Goal: Task Accomplishment & Management: Use online tool/utility

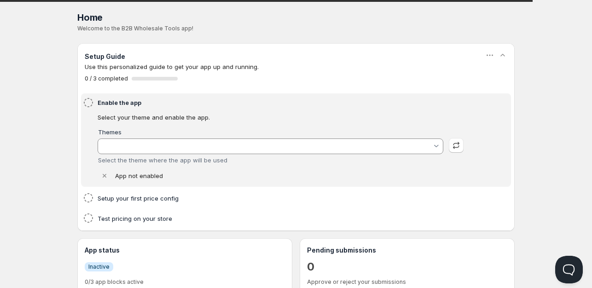
type input "theme-export-www-hairandmore-co-nz-main-theme"
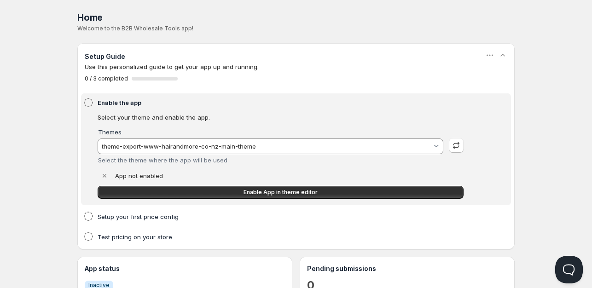
click at [304, 150] on input "theme-export-www-hairandmore-co-nz-main-theme" at bounding box center [266, 146] width 332 height 15
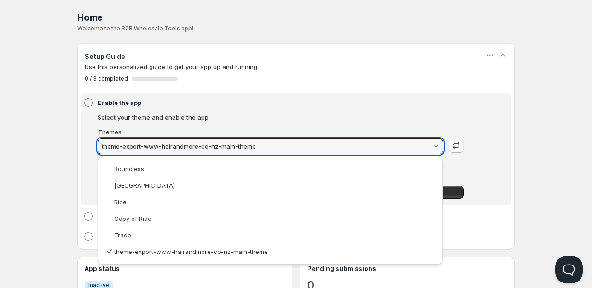
click at [303, 128] on html "Home Pricing Price lists Forms Submissions Settings Features Plans Home. This p…" at bounding box center [296, 286] width 592 height 572
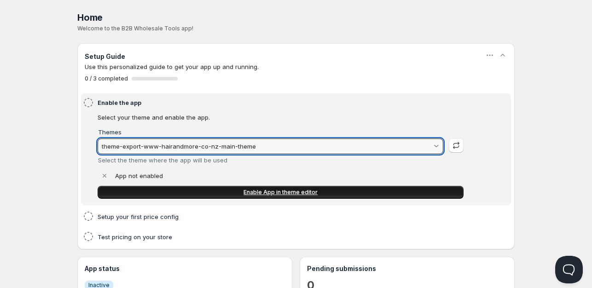
click at [275, 188] on link "Enable App in theme editor" at bounding box center [281, 192] width 366 height 13
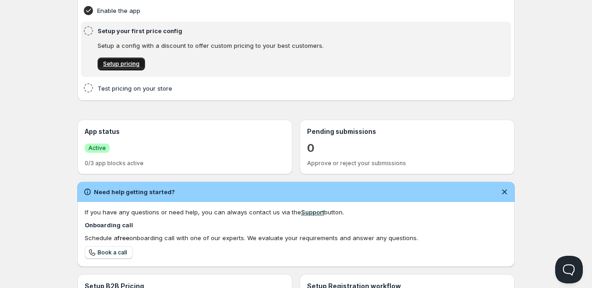
click at [109, 68] on span "Setup pricing" at bounding box center [121, 63] width 36 height 7
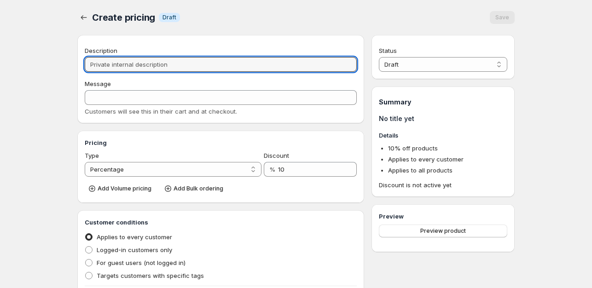
click at [96, 70] on input "Description" at bounding box center [221, 64] width 272 height 15
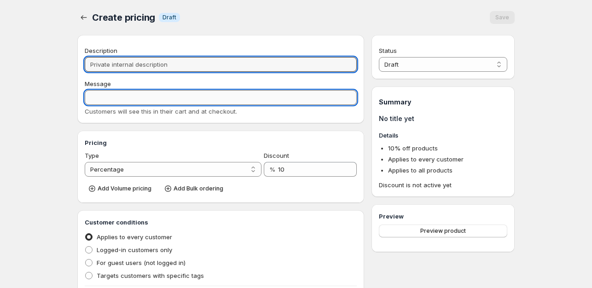
click at [92, 104] on input "Message" at bounding box center [221, 97] width 272 height 15
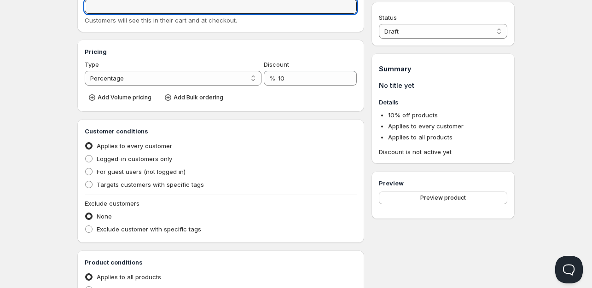
scroll to position [92, 0]
click at [241, 80] on select "Percentage Absolute" at bounding box center [173, 77] width 177 height 15
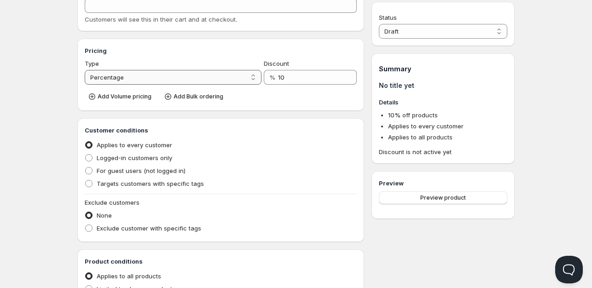
click at [85, 81] on select "Percentage Absolute" at bounding box center [173, 77] width 177 height 15
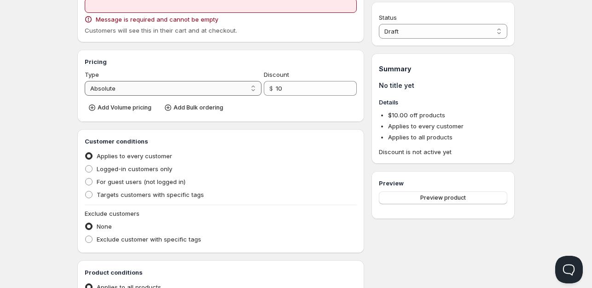
click at [219, 94] on select "Percentage Absolute" at bounding box center [173, 88] width 177 height 15
select select "1"
click at [85, 81] on select "Percentage Absolute" at bounding box center [173, 88] width 177 height 15
click at [65, 132] on div "Home Pricing Price lists Forms Submissions Settings Features Plans Create prici…" at bounding box center [296, 195] width 592 height 575
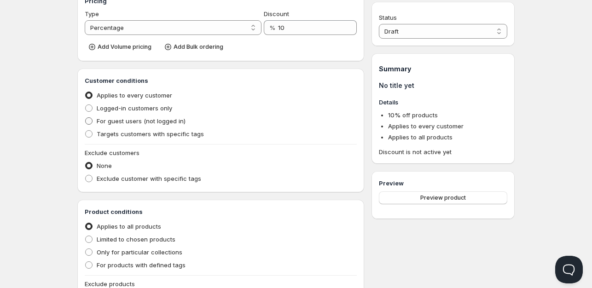
scroll to position [153, 0]
click at [88, 109] on span at bounding box center [88, 107] width 7 height 7
click at [86, 105] on input "Logged-in customers only" at bounding box center [85, 104] width 0 height 0
radio input "true"
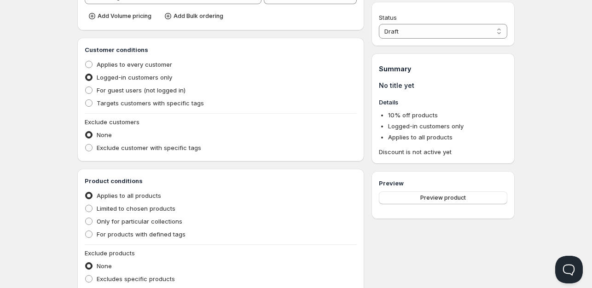
scroll to position [184, 0]
click at [88, 105] on span at bounding box center [88, 102] width 7 height 7
click at [86, 99] on input "Targets customers with specific tags" at bounding box center [85, 99] width 0 height 0
radio input "true"
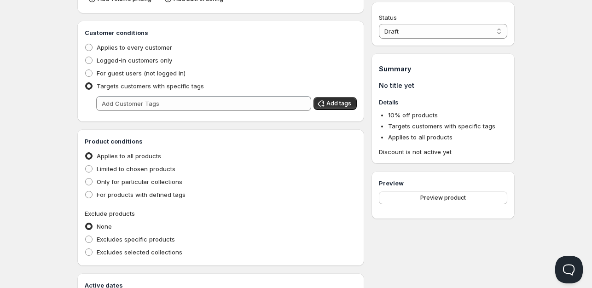
scroll to position [111, 0]
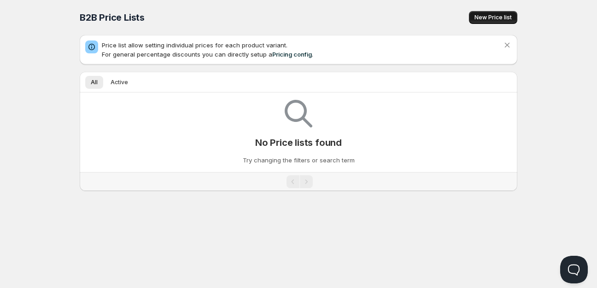
click at [483, 22] on button "New Price list" at bounding box center [493, 17] width 48 height 13
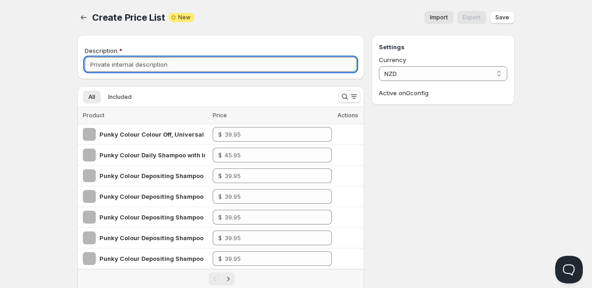
click at [117, 66] on input "Description" at bounding box center [221, 64] width 272 height 15
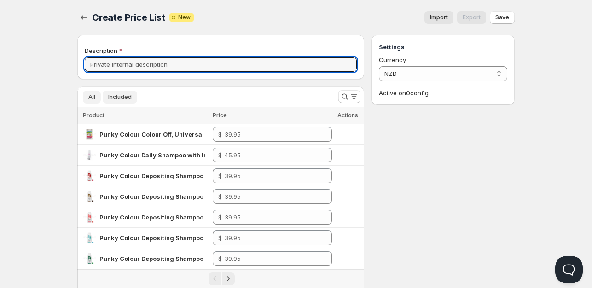
click at [112, 99] on span "Included" at bounding box center [119, 97] width 23 height 7
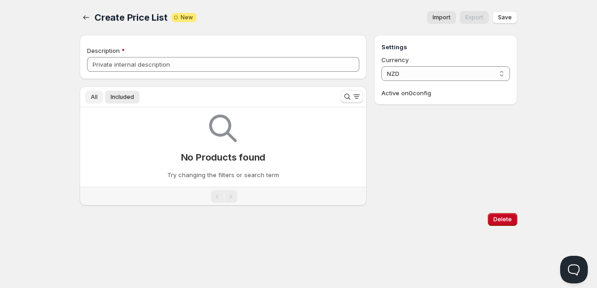
click at [88, 97] on button "All" at bounding box center [94, 97] width 18 height 13
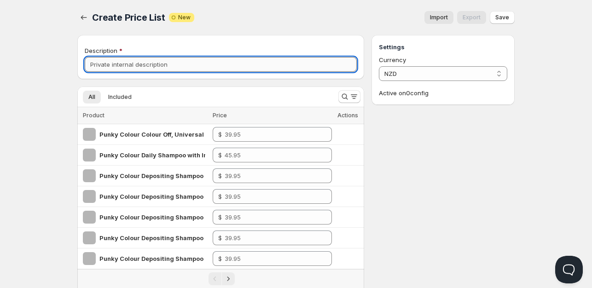
click at [111, 60] on input "Description" at bounding box center [221, 64] width 272 height 15
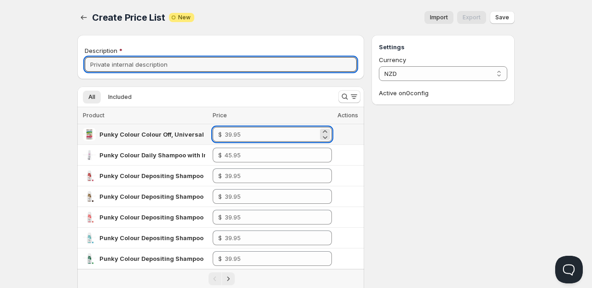
click at [244, 133] on input "number" at bounding box center [272, 134] width 94 height 15
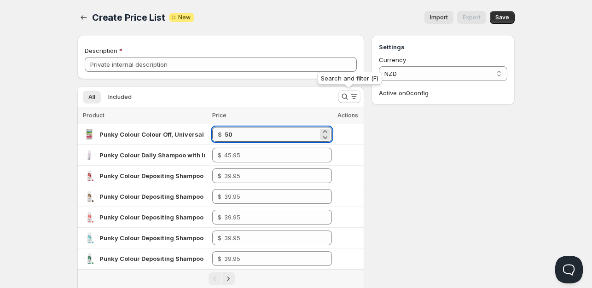
click at [283, 135] on input "50" at bounding box center [272, 134] width 94 height 15
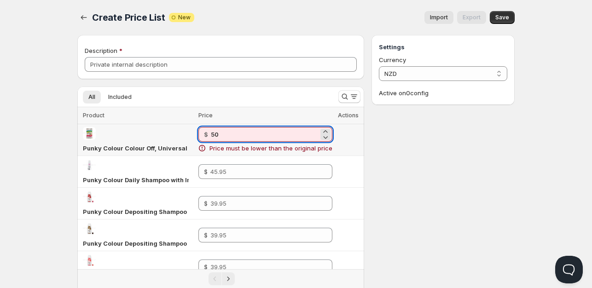
click at [283, 135] on input "50" at bounding box center [265, 134] width 108 height 15
click at [283, 135] on input "5020" at bounding box center [265, 134] width 108 height 15
click at [236, 136] on input "5020" at bounding box center [265, 134] width 108 height 15
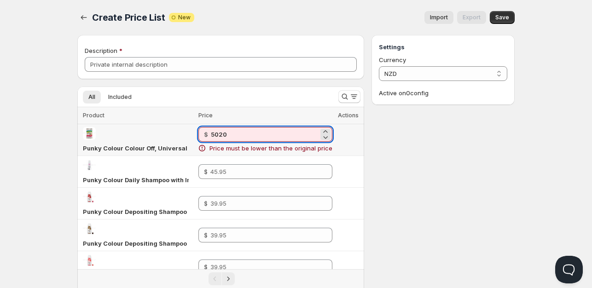
click at [236, 136] on input "5020" at bounding box center [265, 134] width 108 height 15
click at [236, 136] on input "50200" at bounding box center [265, 134] width 108 height 15
click at [230, 135] on input "50200" at bounding box center [265, 134] width 108 height 15
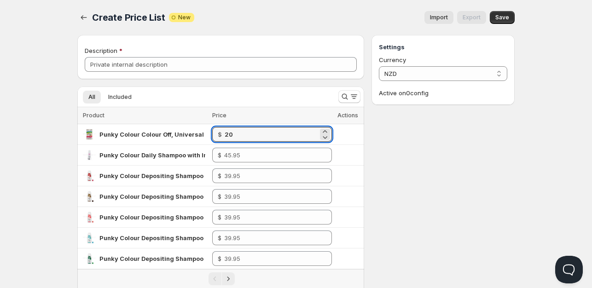
type input "20.00"
click at [236, 97] on ul "All Included More views" at bounding box center [204, 96] width 246 height 13
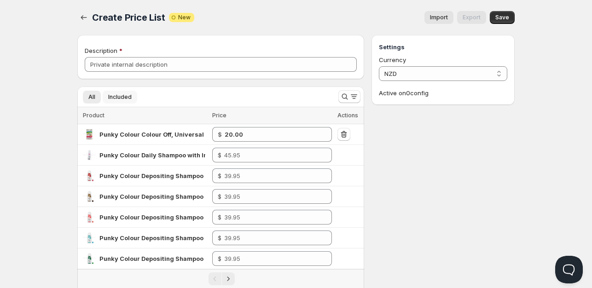
drag, startPoint x: 119, startPoint y: 98, endPoint x: 77, endPoint y: 97, distance: 41.9
click at [118, 98] on span "Included" at bounding box center [119, 97] width 23 height 7
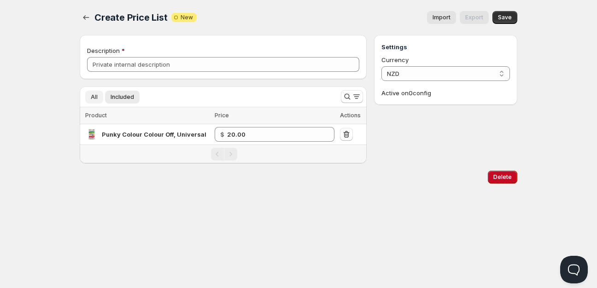
click at [92, 95] on span "All" at bounding box center [94, 97] width 7 height 7
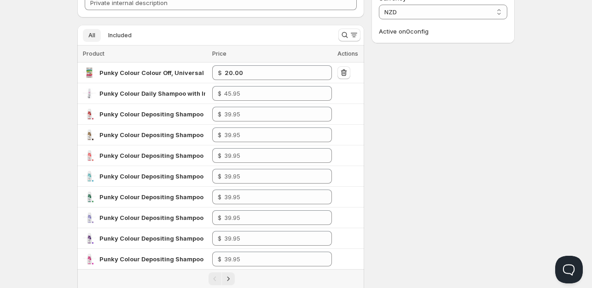
scroll to position [318, 0]
